Goal: Find specific page/section: Find specific page/section

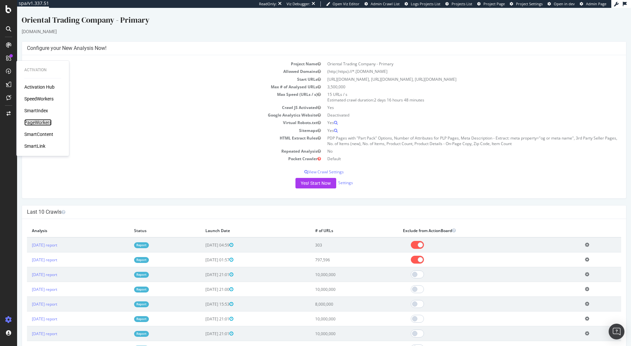
click at [46, 122] on div "PageWorkers" at bounding box center [37, 122] width 27 height 7
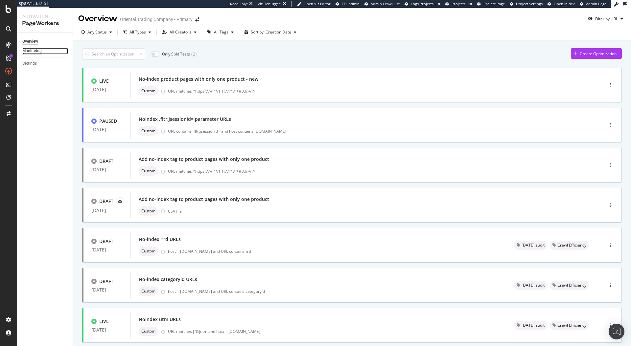
click at [31, 51] on div "Monitoring" at bounding box center [31, 51] width 19 height 7
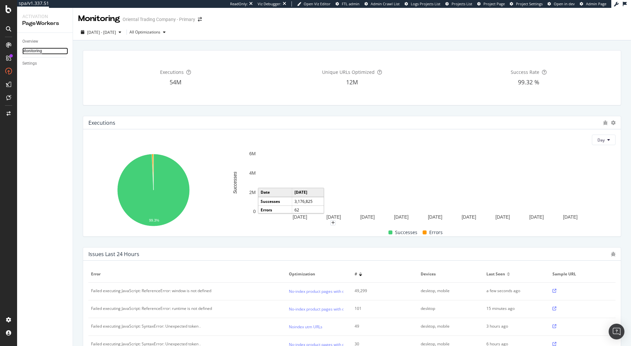
scroll to position [182, 0]
